Goal: Task Accomplishment & Management: Manage account settings

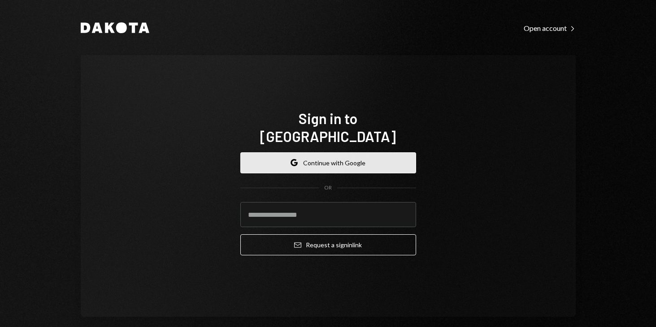
click at [356, 152] on button "Google Continue with Google" at bounding box center [328, 162] width 176 height 21
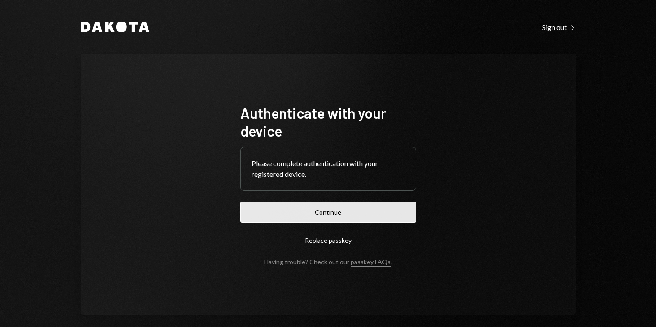
click at [312, 209] on button "Continue" at bounding box center [328, 212] width 176 height 21
